Goal: Navigation & Orientation: Understand site structure

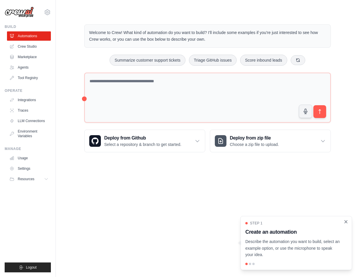
click at [346, 222] on icon "Close walkthrough" at bounding box center [345, 221] width 5 height 5
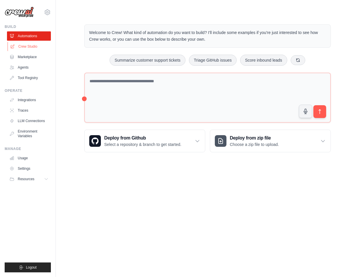
click at [26, 44] on link "Crew Studio" at bounding box center [30, 46] width 44 height 9
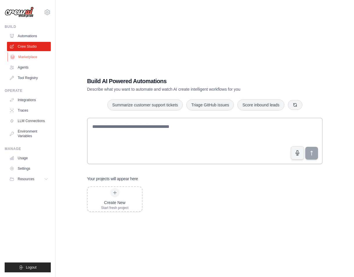
click at [31, 55] on link "Marketplace" at bounding box center [30, 56] width 44 height 9
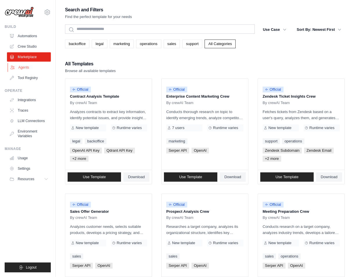
click at [24, 67] on link "Agents" at bounding box center [30, 67] width 44 height 9
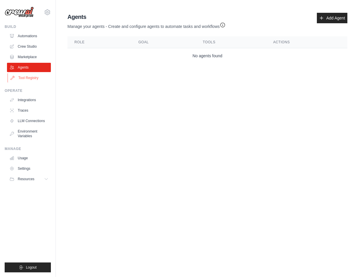
click at [30, 78] on link "Tool Registry" at bounding box center [30, 77] width 44 height 9
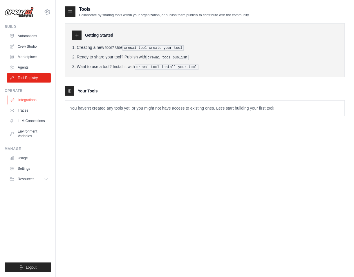
click at [26, 102] on link "Integrations" at bounding box center [30, 99] width 44 height 9
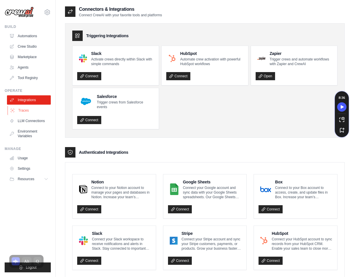
click at [28, 112] on link "Traces" at bounding box center [30, 110] width 44 height 9
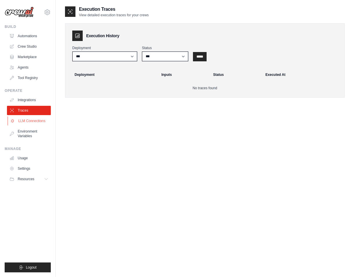
click at [32, 120] on link "LLM Connections" at bounding box center [30, 120] width 44 height 9
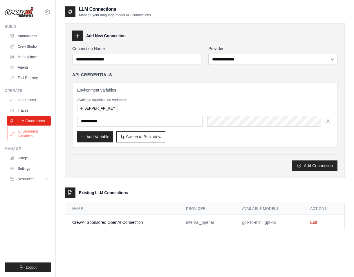
click at [29, 133] on link "Environment Variables" at bounding box center [30, 134] width 44 height 14
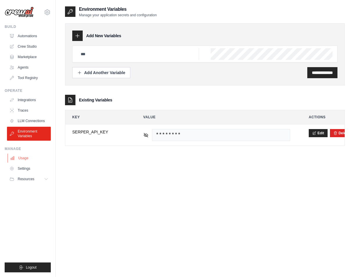
click at [24, 157] on link "Usage" at bounding box center [30, 157] width 44 height 9
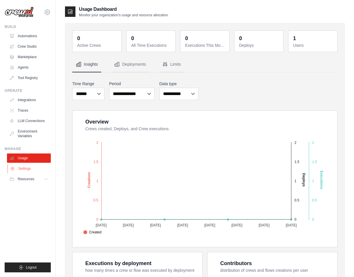
click at [24, 168] on link "Settings" at bounding box center [30, 168] width 44 height 9
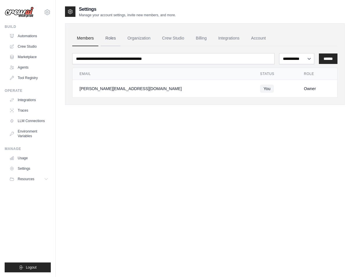
click at [110, 39] on link "Roles" at bounding box center [111, 38] width 20 height 16
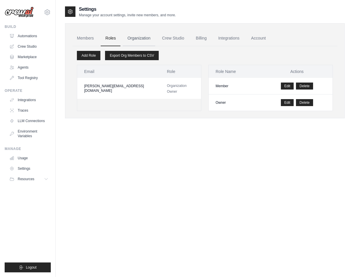
click at [148, 36] on link "Organization" at bounding box center [139, 38] width 32 height 16
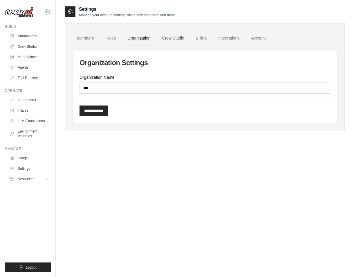
click at [171, 38] on link "Crew Studio" at bounding box center [173, 38] width 31 height 16
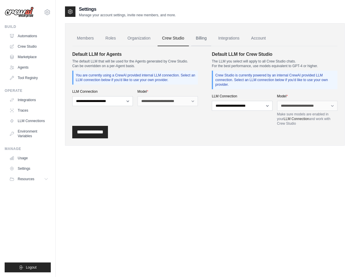
click at [202, 39] on link "Billing" at bounding box center [201, 38] width 20 height 16
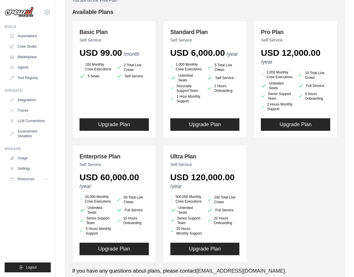
scroll to position [80, 0]
